Goal: Check status: Check status

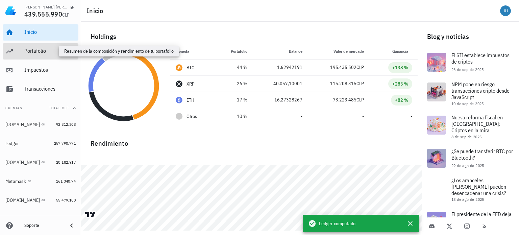
click at [39, 51] on div "Portafolio" at bounding box center [49, 51] width 51 height 6
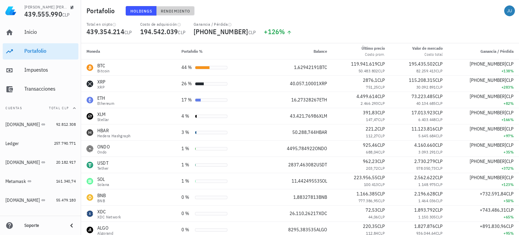
click at [174, 10] on span "Rendimiento" at bounding box center [175, 10] width 30 height 5
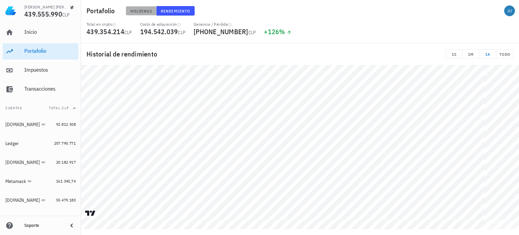
click at [138, 13] on span "Holdings" at bounding box center [141, 10] width 22 height 5
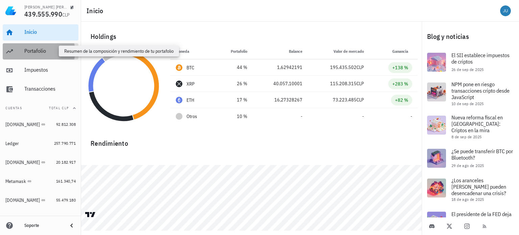
click at [42, 52] on div "Portafolio" at bounding box center [49, 51] width 51 height 6
